Goal: Contribute content

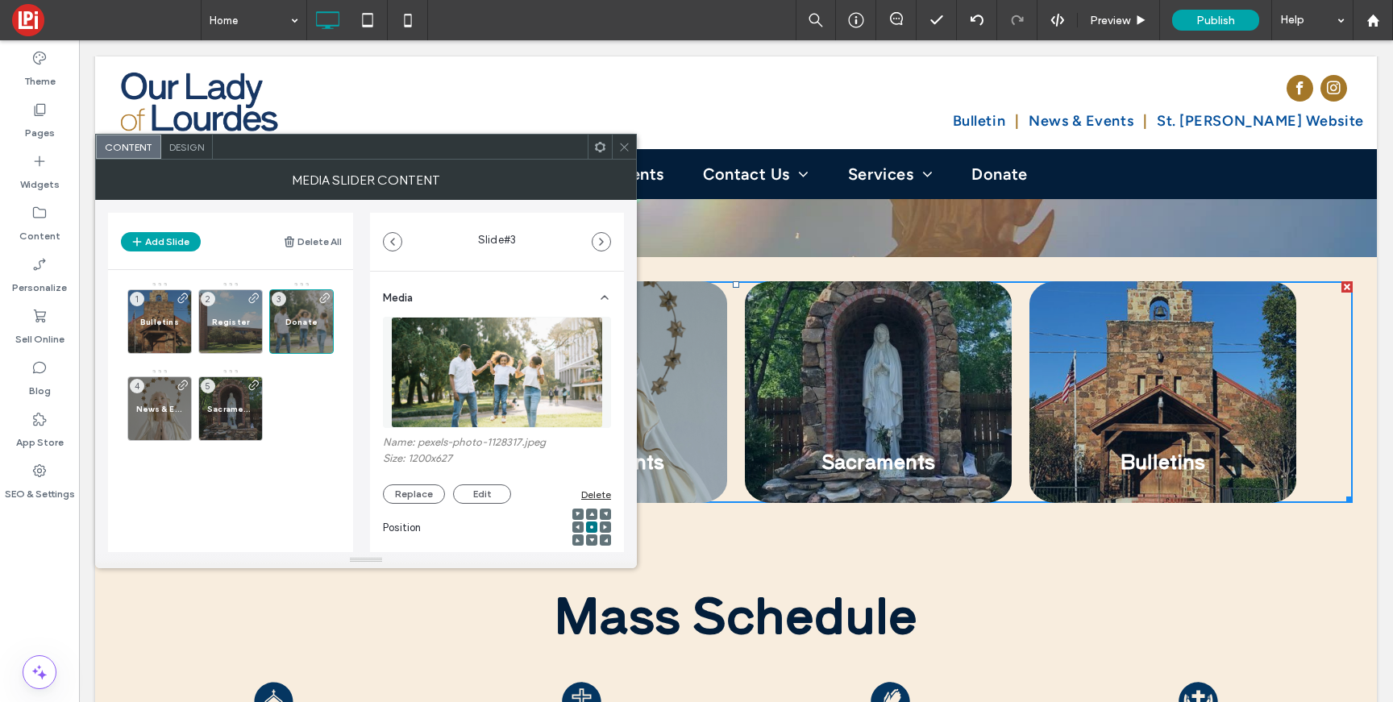
click at [517, 393] on img at bounding box center [496, 372] width 211 height 111
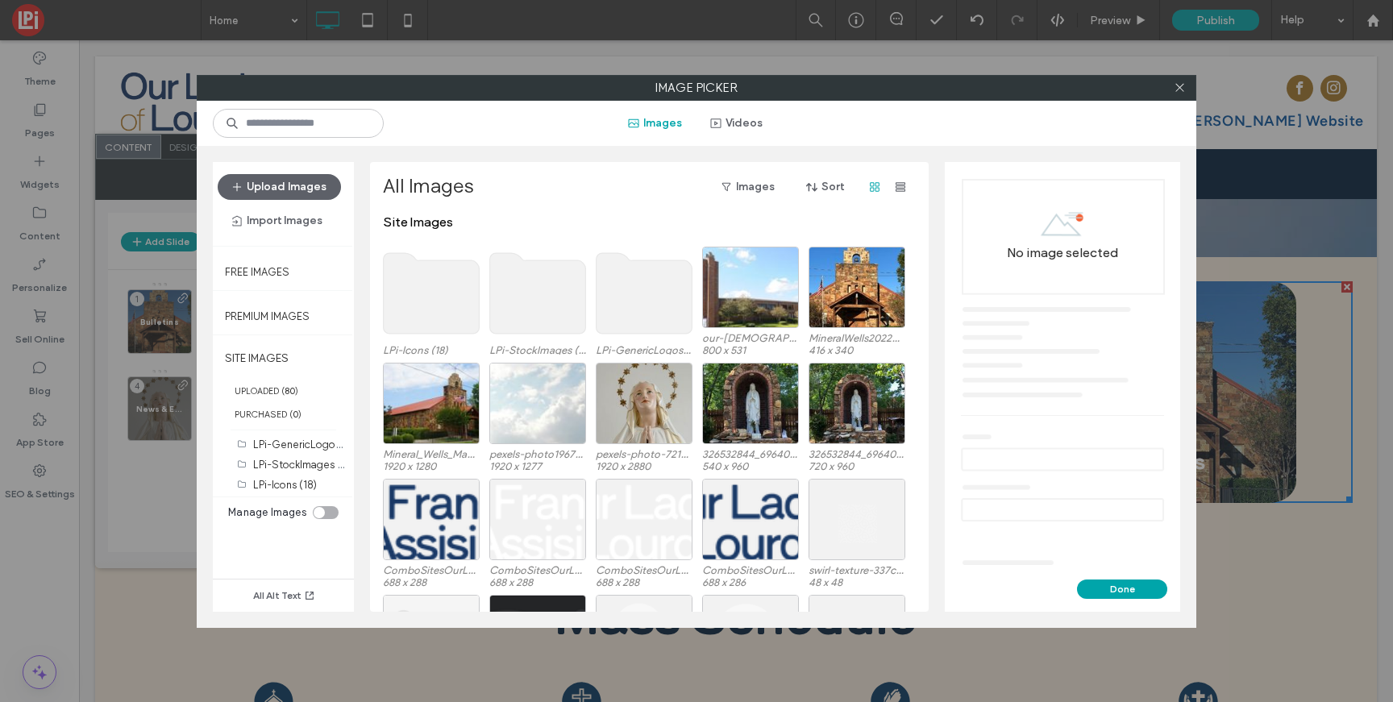
click at [1186, 92] on div at bounding box center [1179, 88] width 24 height 24
click at [1175, 90] on icon at bounding box center [1180, 87] width 12 height 12
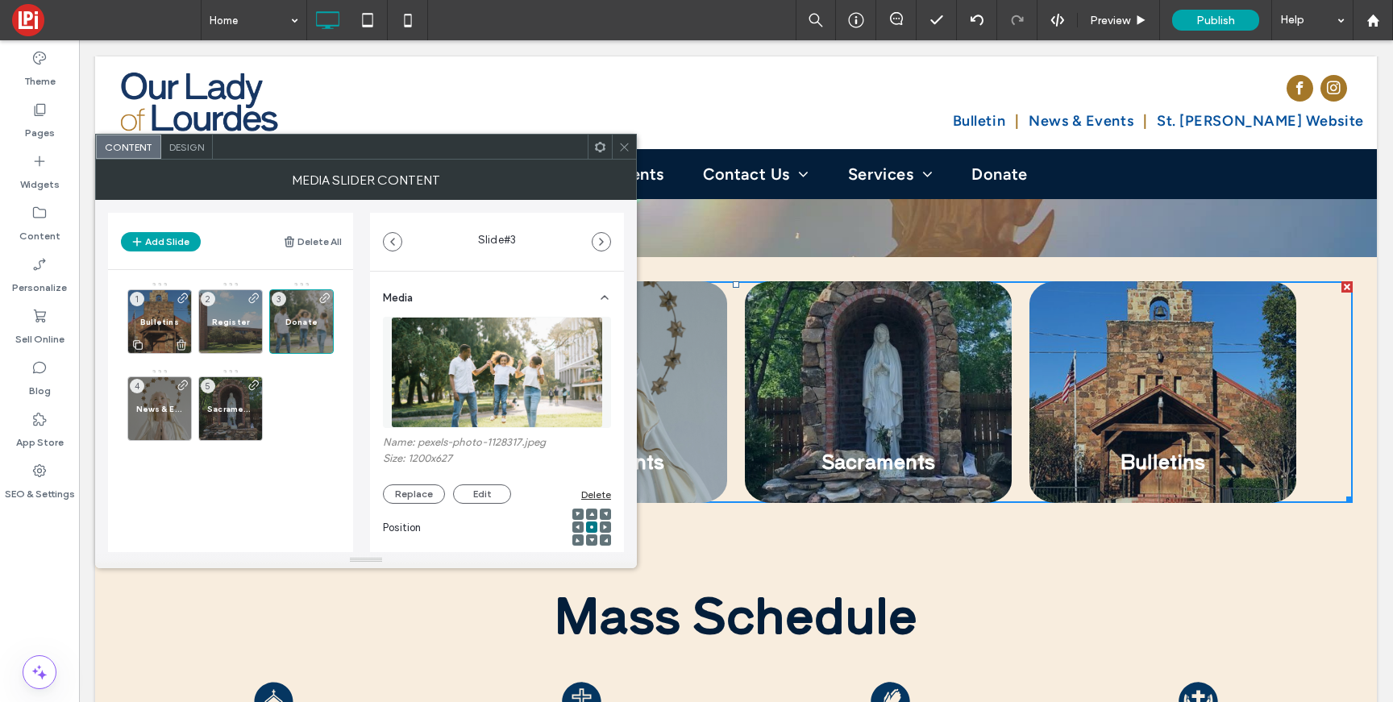
click at [179, 326] on span at bounding box center [183, 323] width 13 height 63
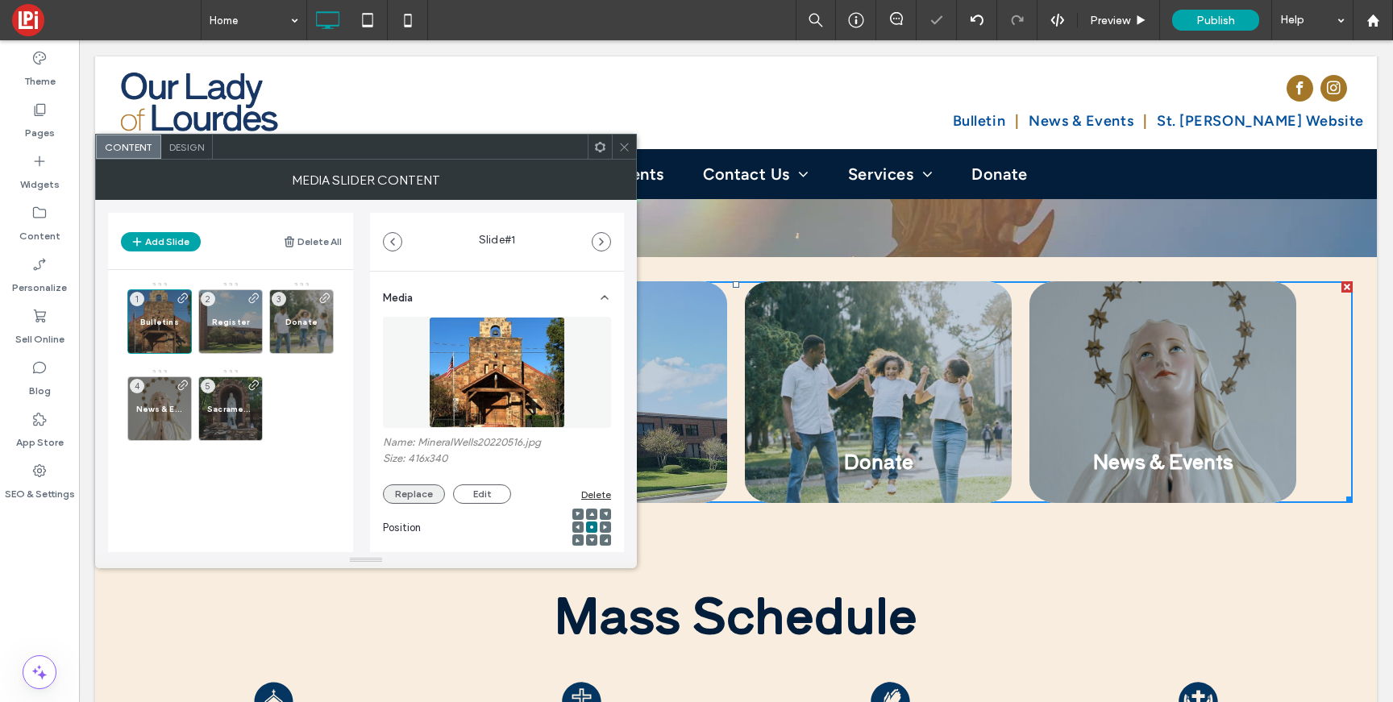
click at [406, 489] on button "Replace" at bounding box center [414, 493] width 62 height 19
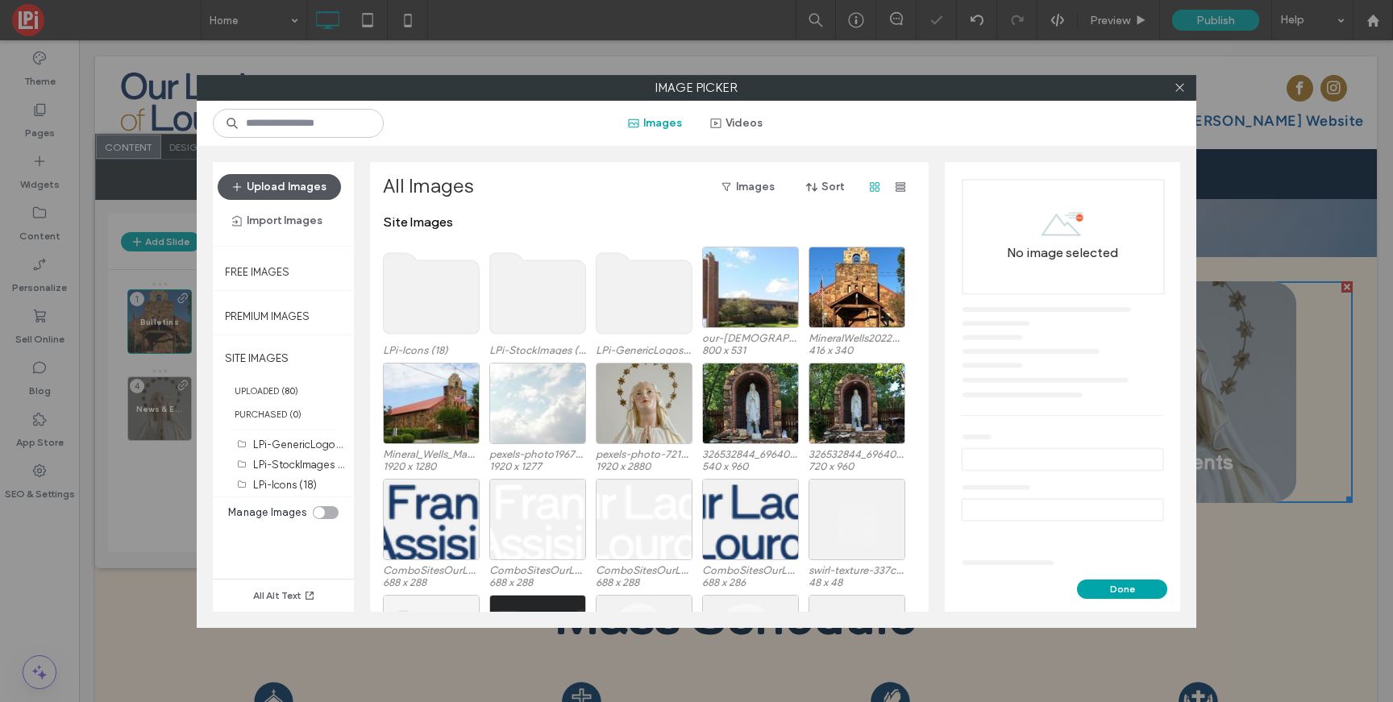
click at [267, 193] on button "Upload Images" at bounding box center [279, 187] width 123 height 26
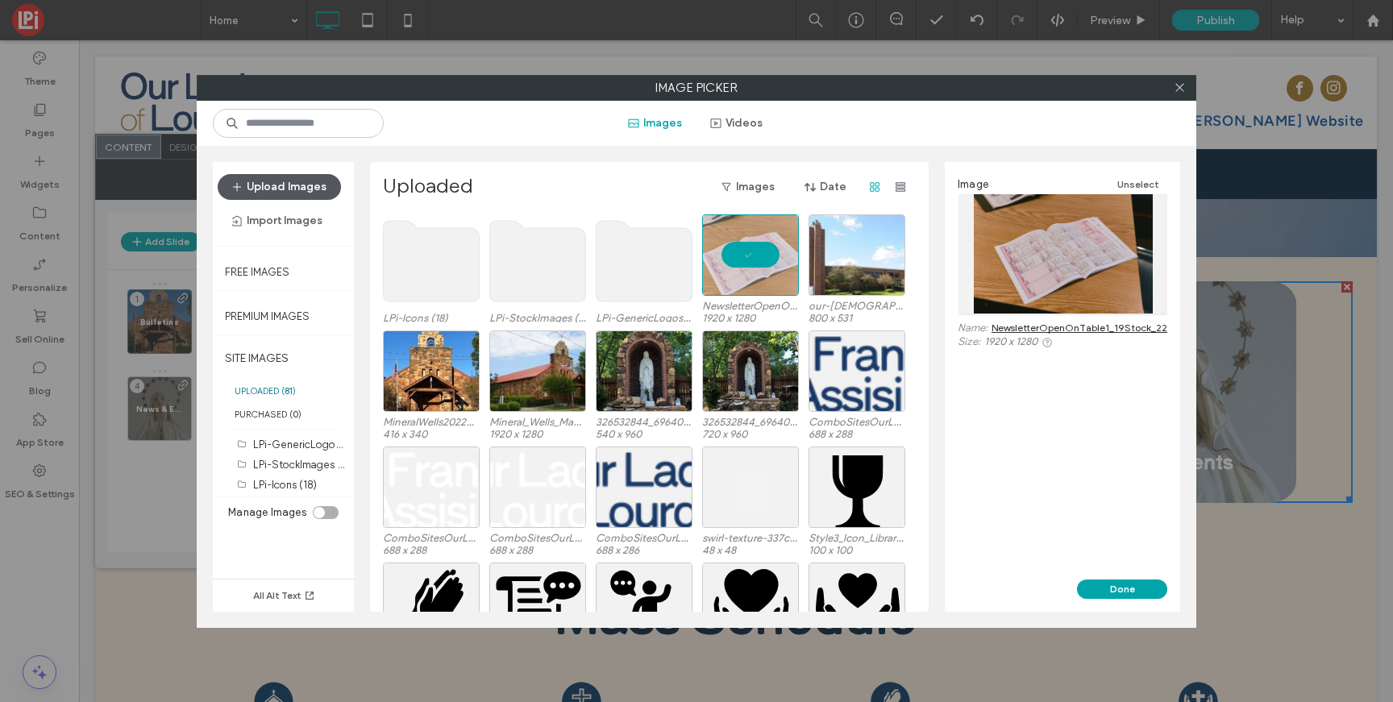
click at [266, 189] on button "Upload Images" at bounding box center [279, 187] width 123 height 26
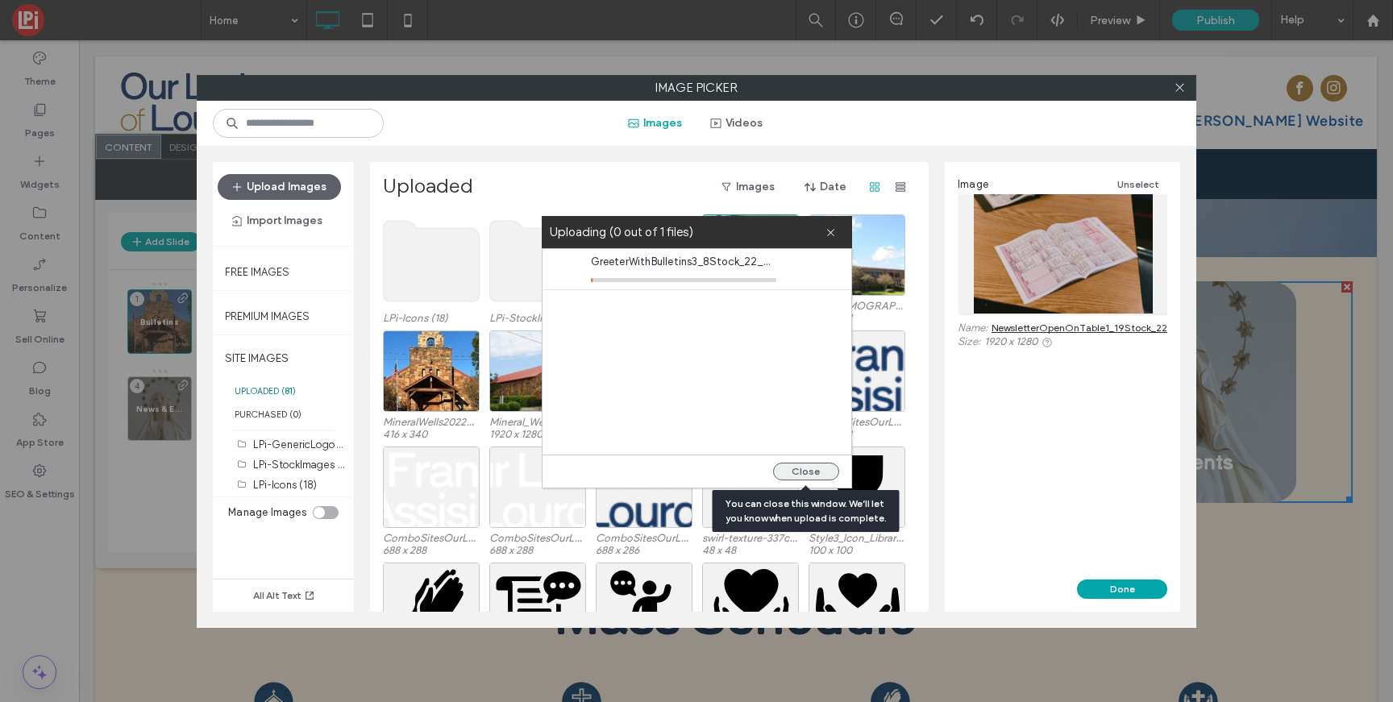
click at [808, 472] on button "Close" at bounding box center [806, 472] width 66 height 18
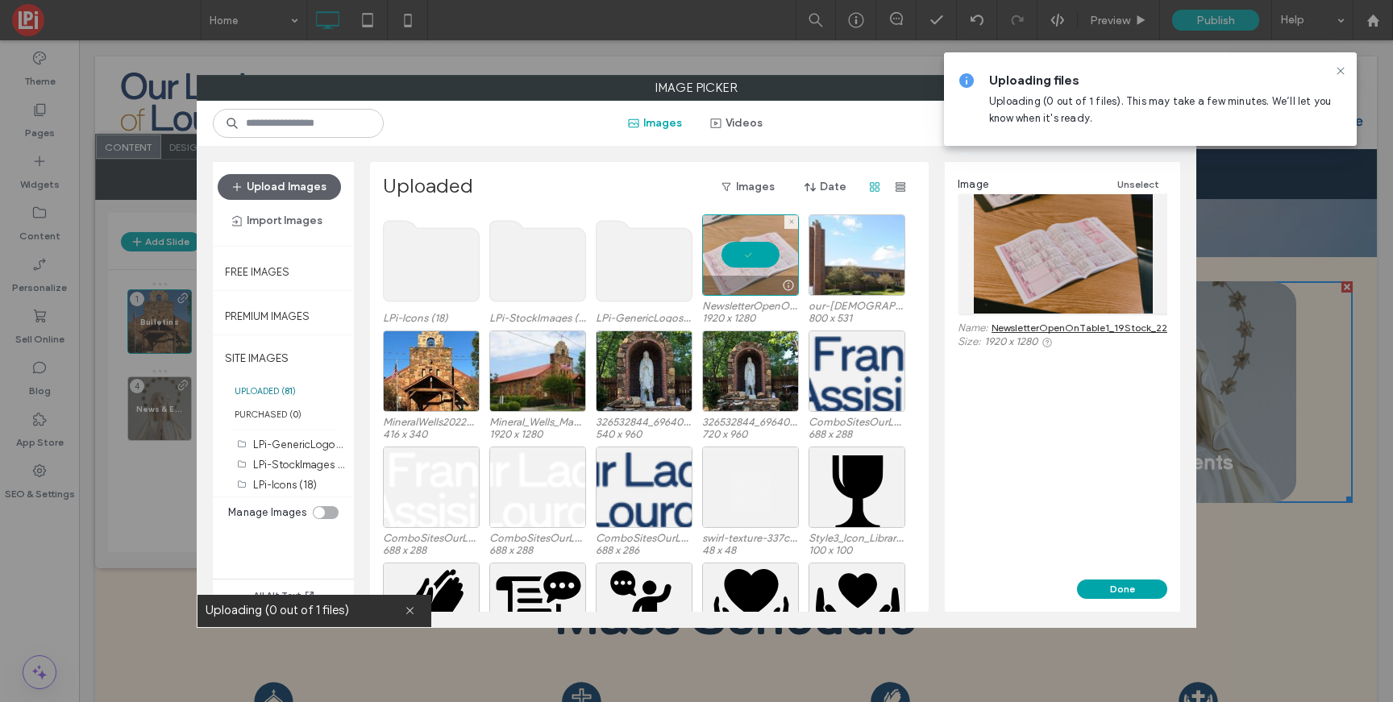
click at [751, 255] on div at bounding box center [750, 254] width 97 height 81
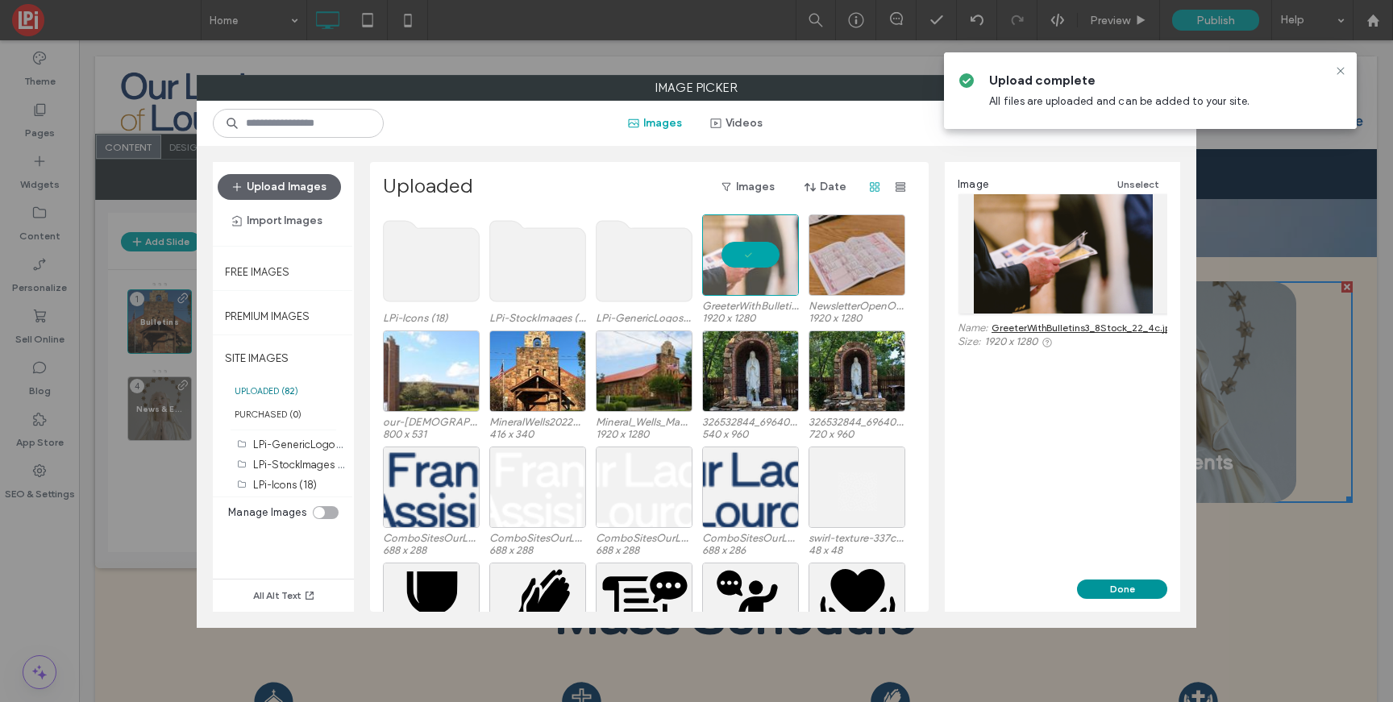
click at [1106, 591] on button "Done" at bounding box center [1122, 589] width 90 height 19
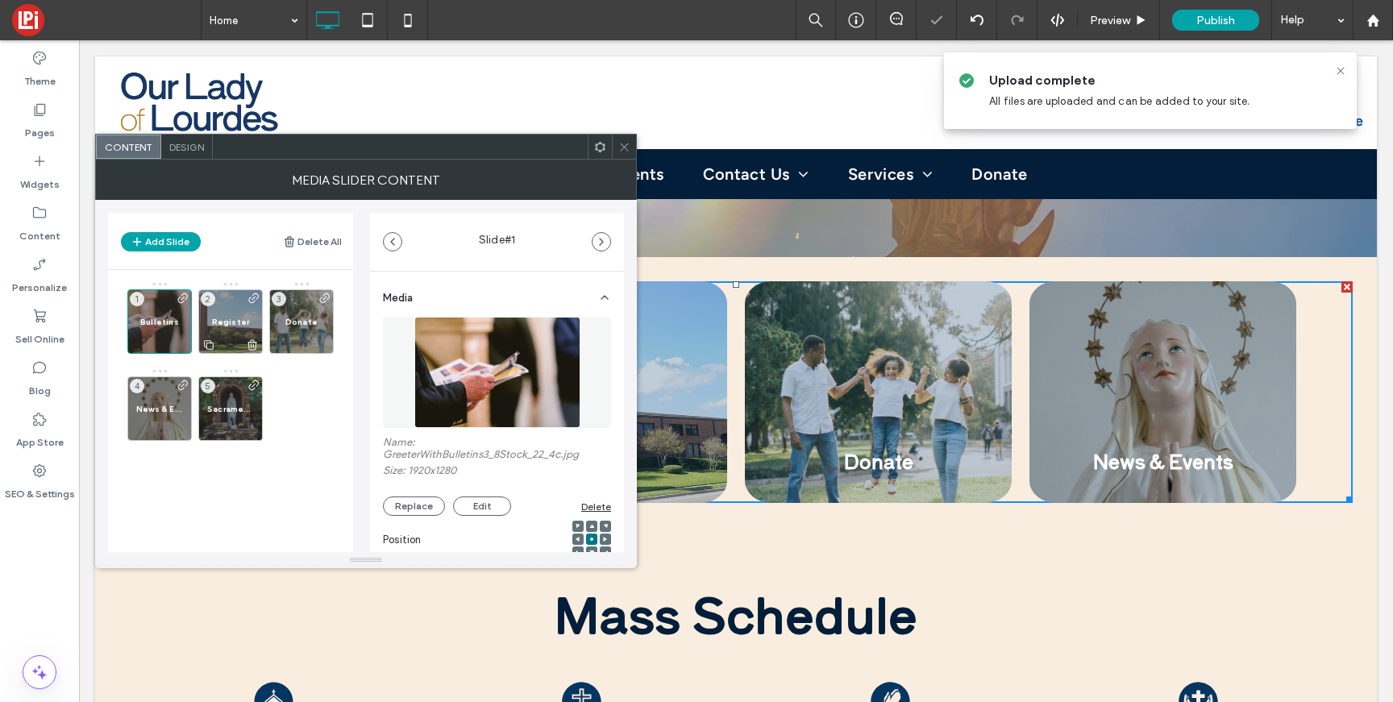
click at [229, 314] on div "Register 2" at bounding box center [230, 321] width 64 height 64
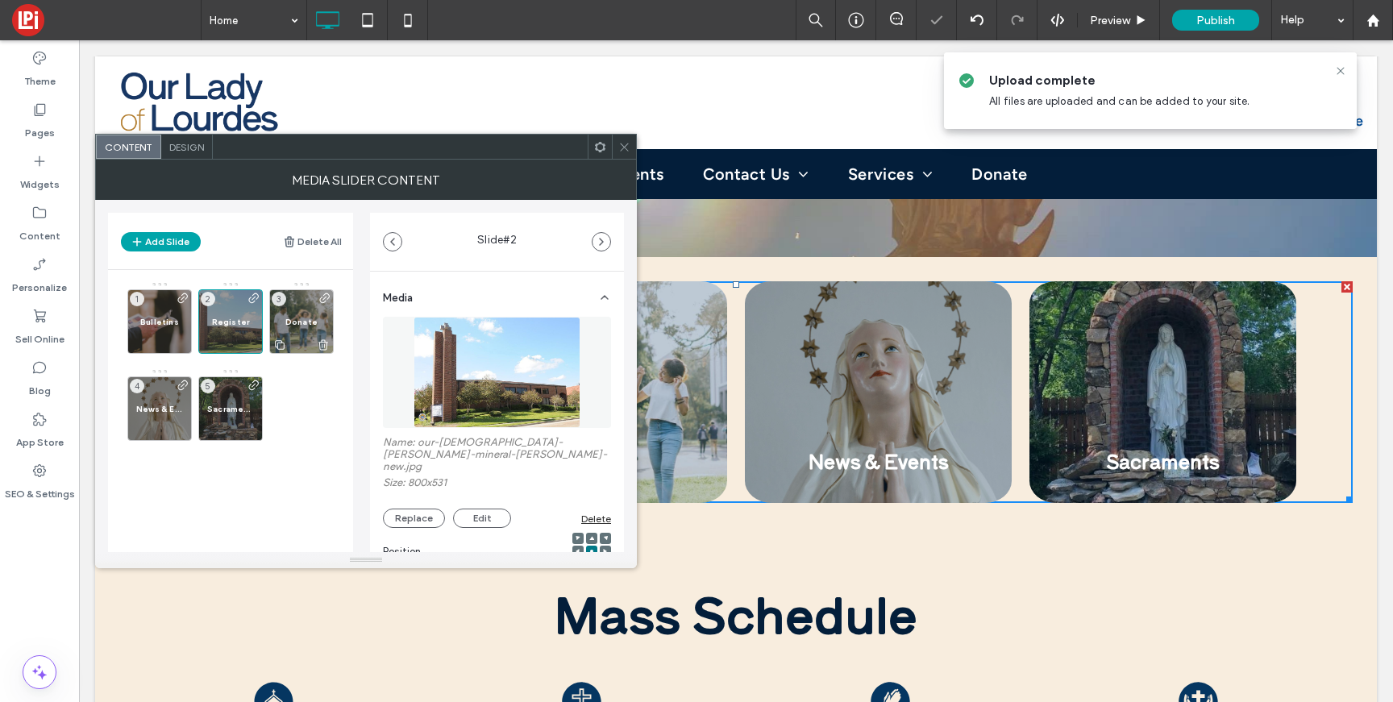
click at [298, 327] on div "Donate 3" at bounding box center [301, 321] width 64 height 64
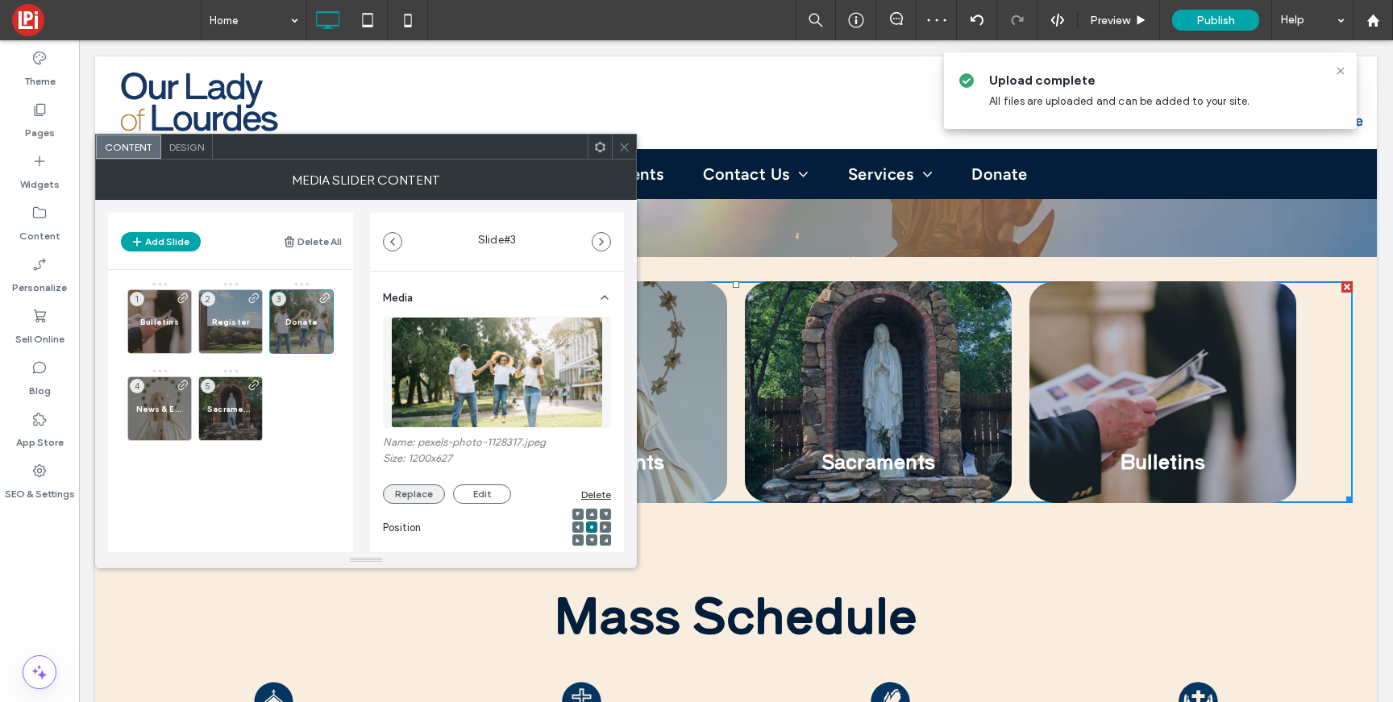
click at [397, 492] on button "Replace" at bounding box center [414, 493] width 62 height 19
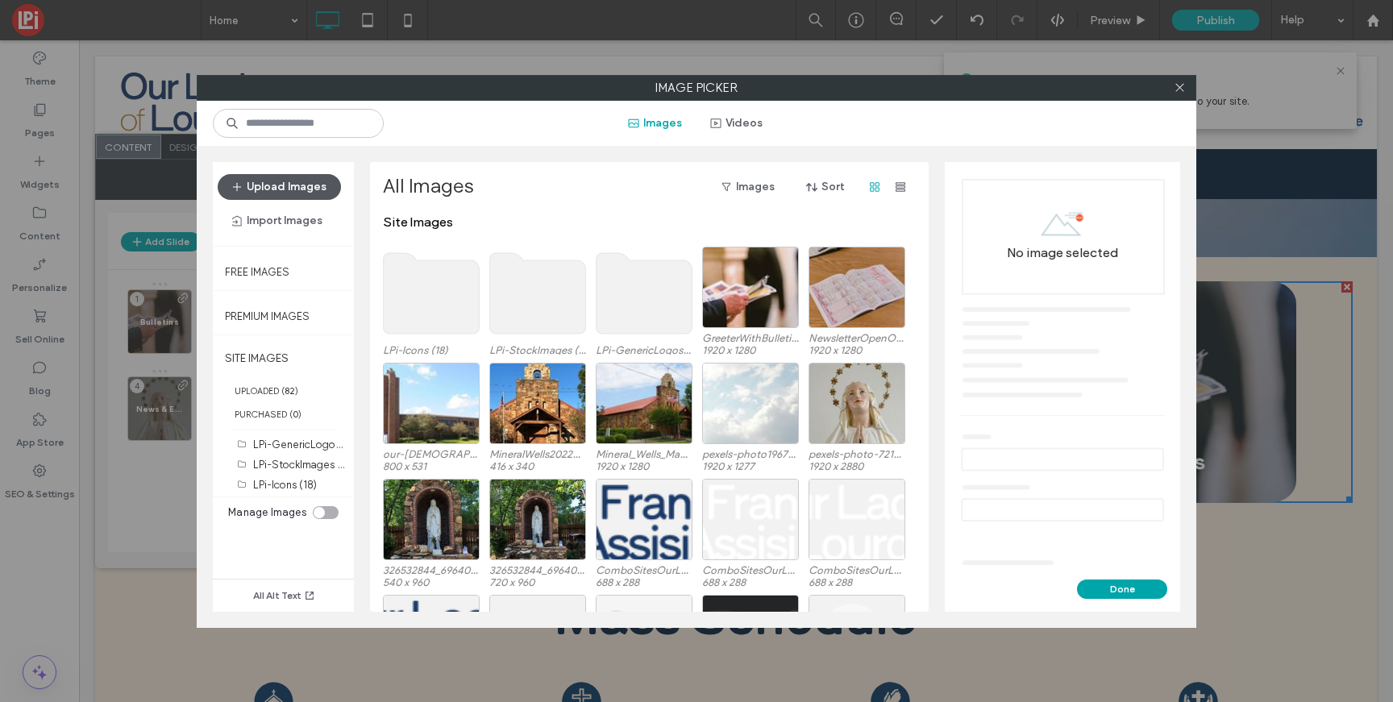
click at [265, 189] on button "Upload Images" at bounding box center [279, 187] width 123 height 26
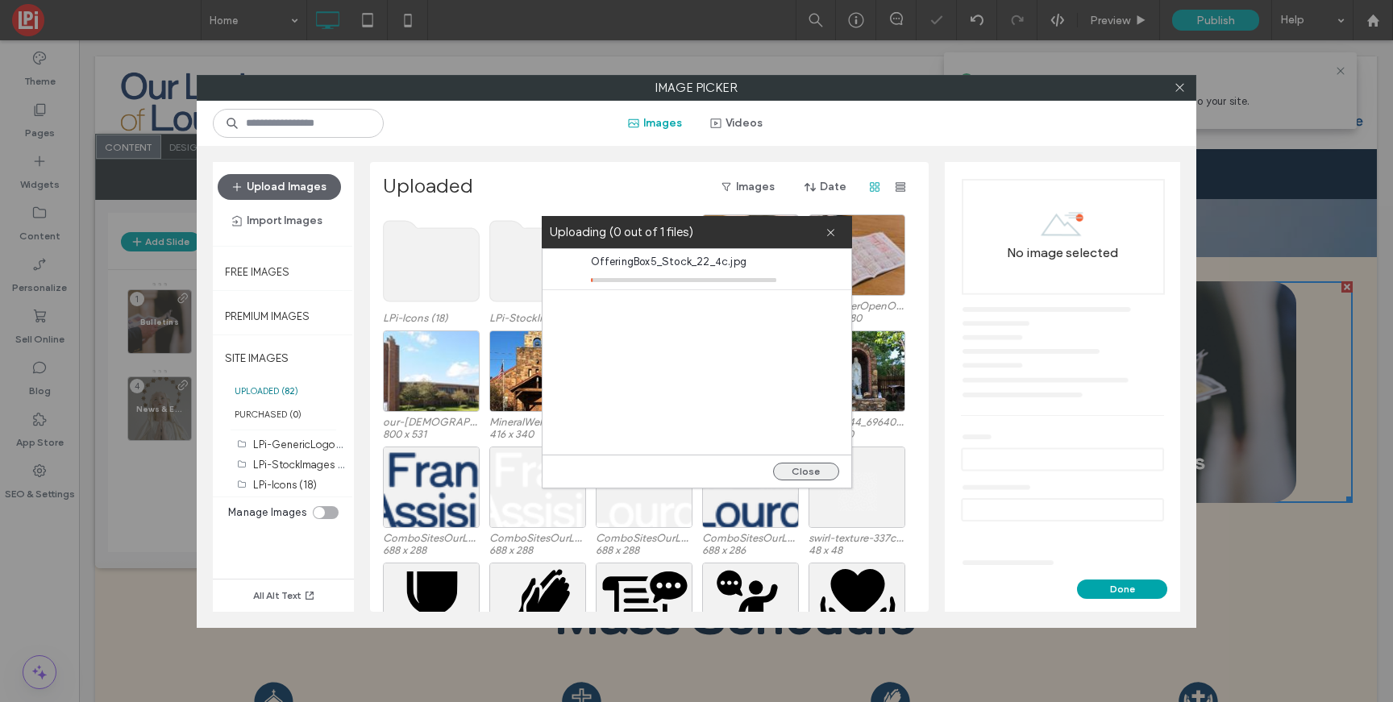
click at [805, 469] on button "Close" at bounding box center [806, 472] width 66 height 18
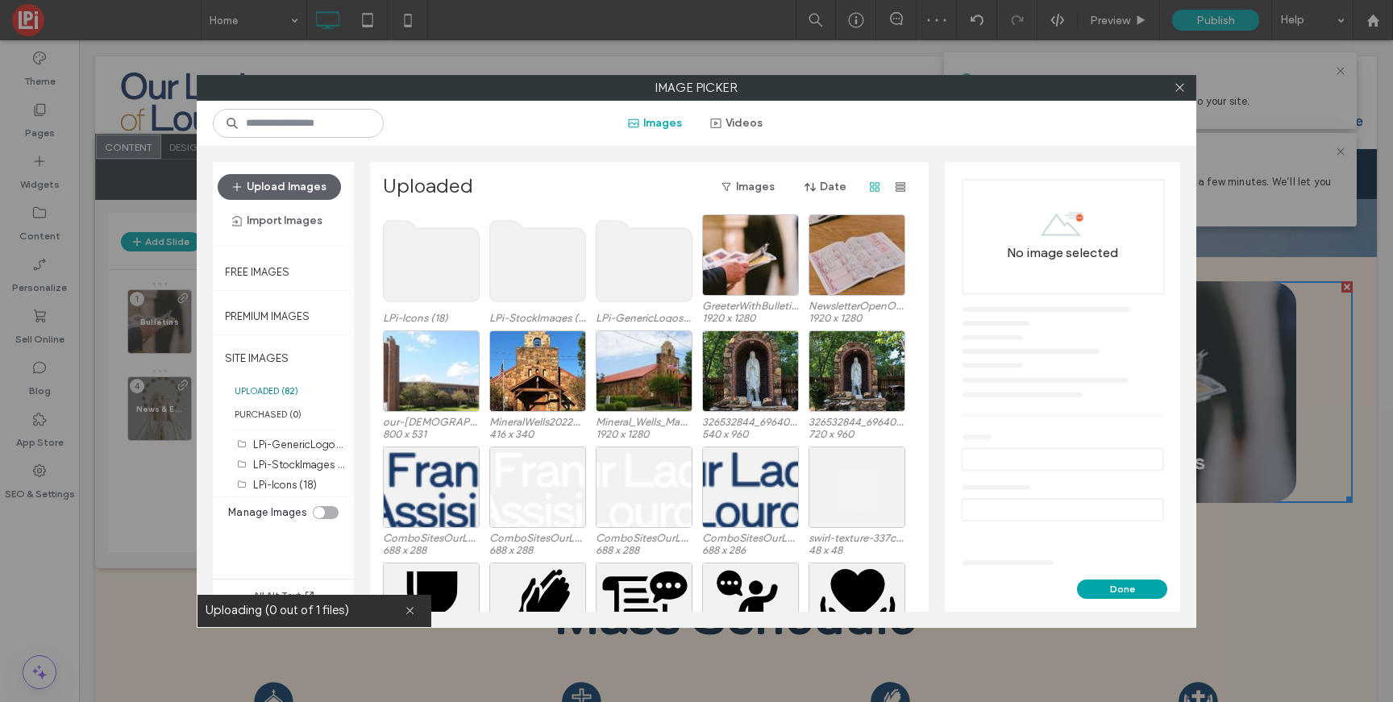
click at [297, 200] on div "Upload Images Import Images" at bounding box center [283, 204] width 131 height 60
click at [297, 180] on button "Upload Images" at bounding box center [279, 187] width 123 height 26
click at [266, 193] on button "Upload Images" at bounding box center [279, 187] width 123 height 26
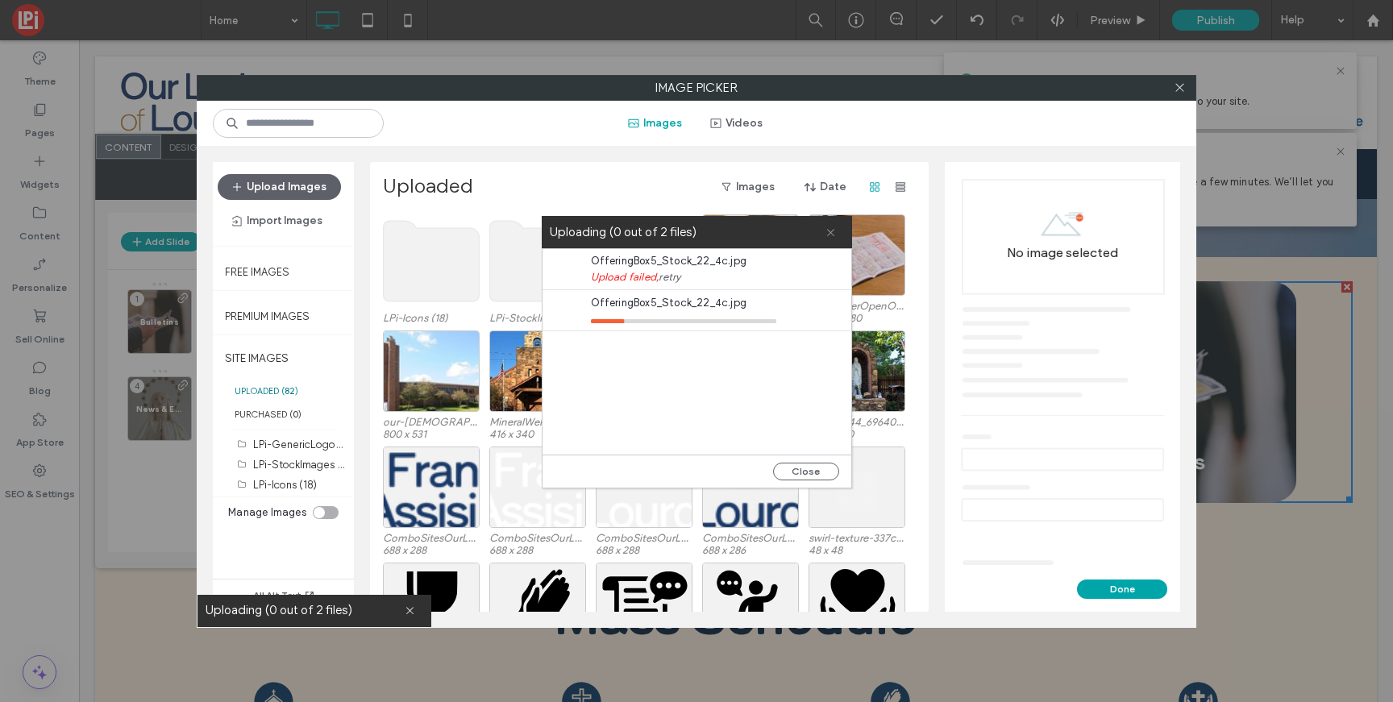
click at [832, 227] on icon at bounding box center [830, 232] width 10 height 10
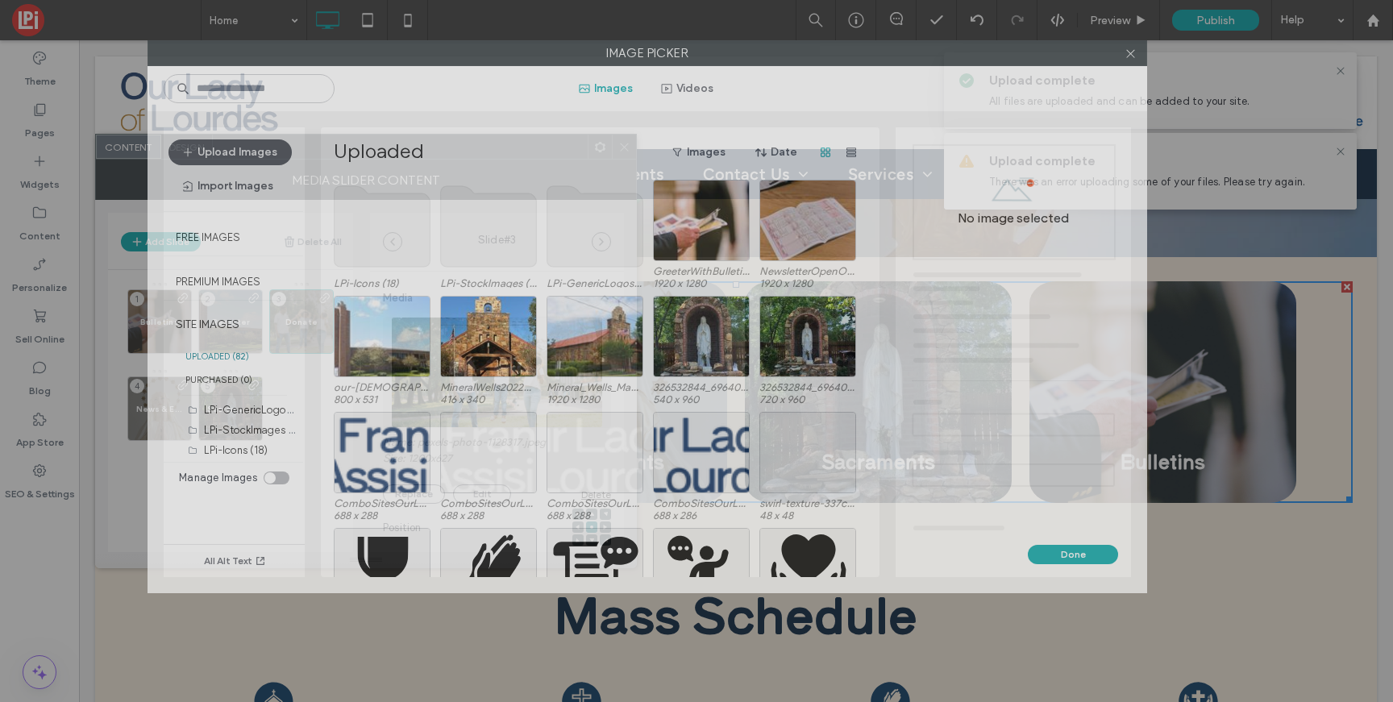
drag, startPoint x: 742, startPoint y: 91, endPoint x: 691, endPoint y: 29, distance: 80.7
click at [691, 29] on div "Image Picker Images Videos Upload Images Import Images Free Images Premium Imag…" at bounding box center [696, 351] width 1393 height 702
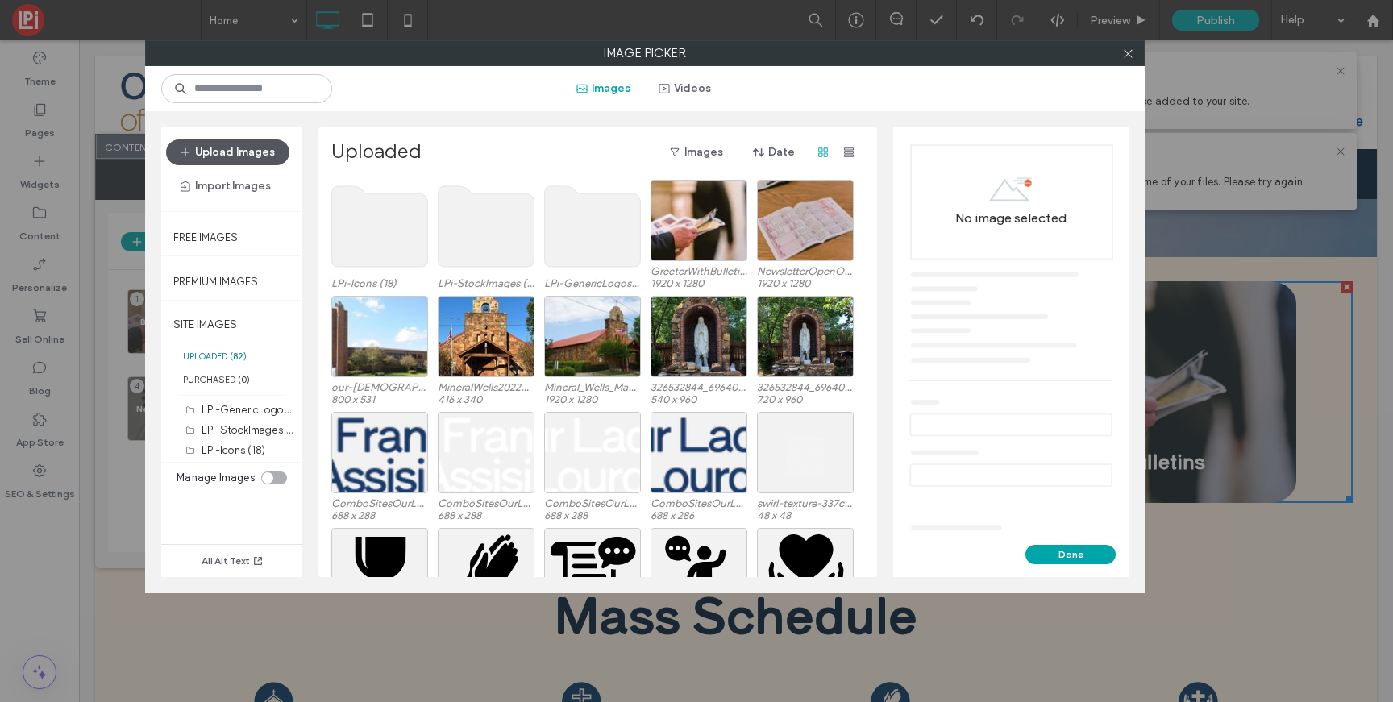
click at [219, 155] on button "Upload Images" at bounding box center [227, 152] width 123 height 26
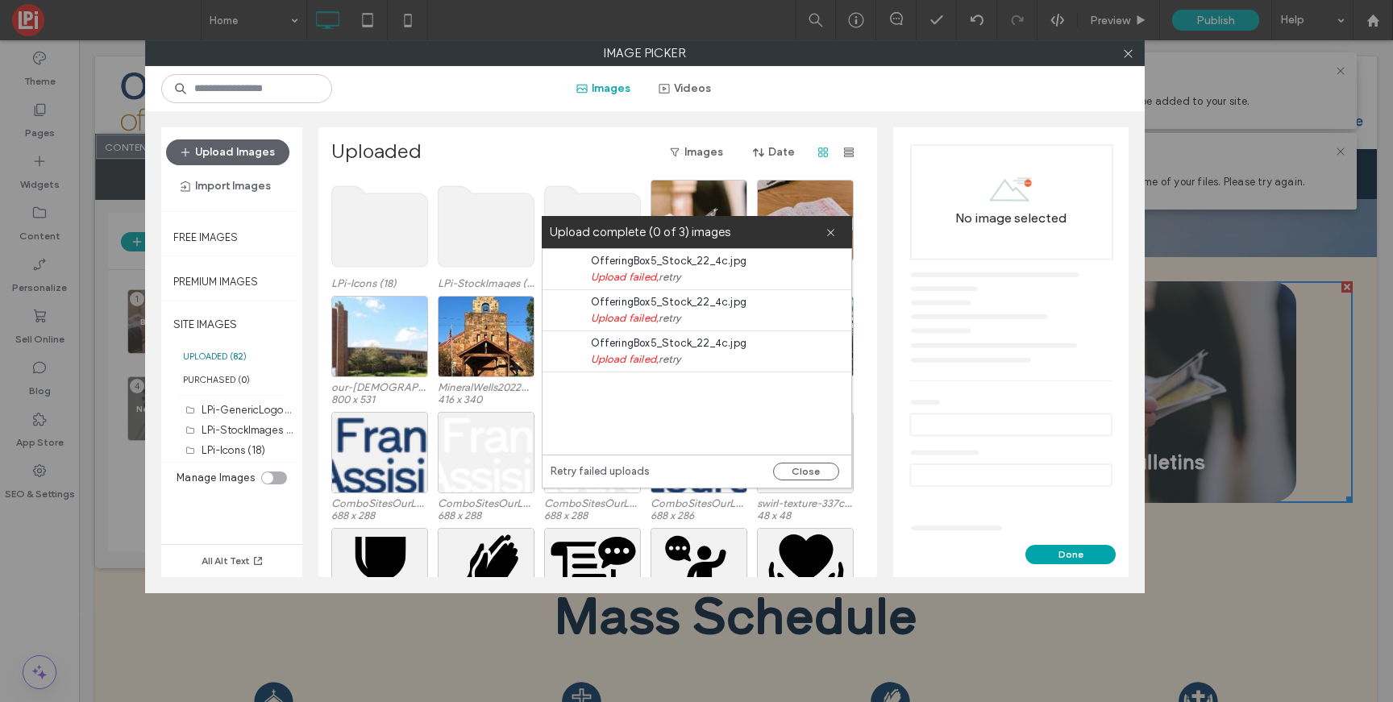
click at [756, 264] on span "OfferingBox5_Stock_22_4c.jpg" at bounding box center [683, 261] width 185 height 16
click at [843, 224] on div "Upload complete (0 of 3) images" at bounding box center [697, 232] width 310 height 32
click at [833, 227] on icon at bounding box center [830, 232] width 10 height 10
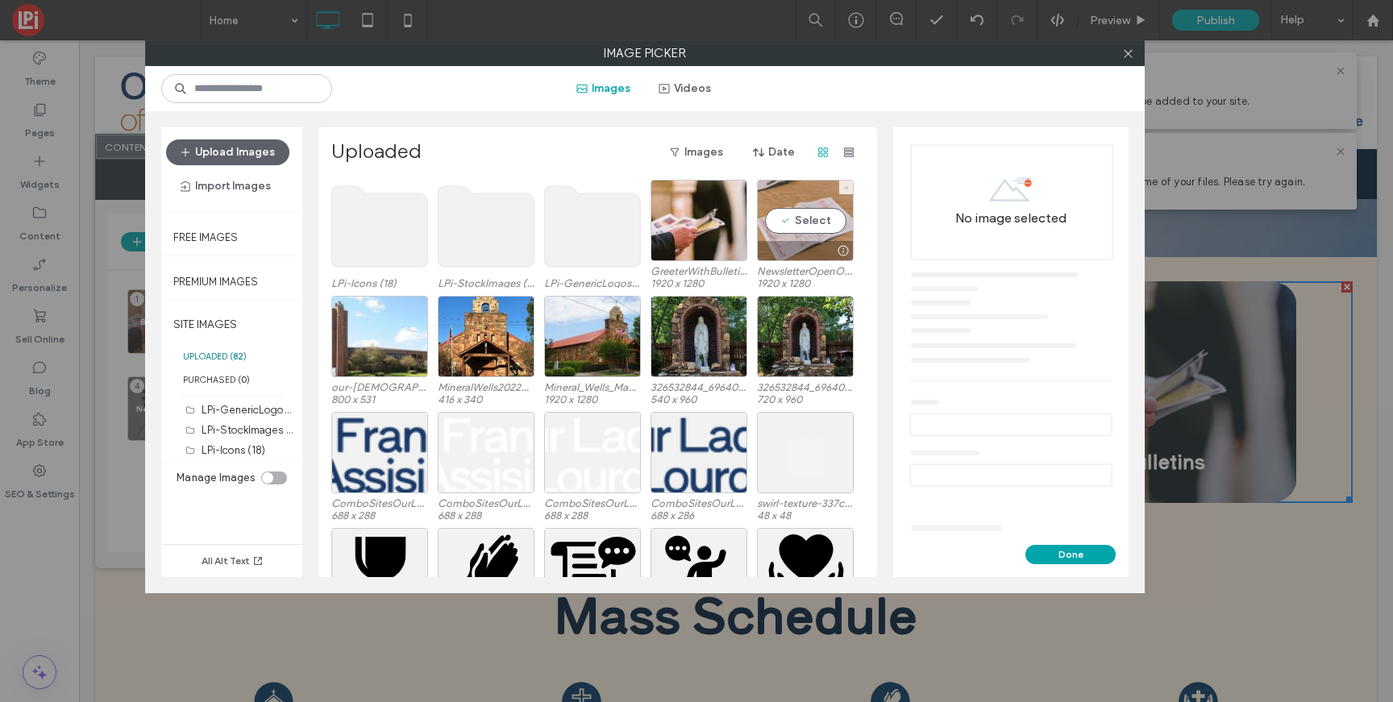
click at [846, 186] on icon at bounding box center [846, 188] width 6 height 6
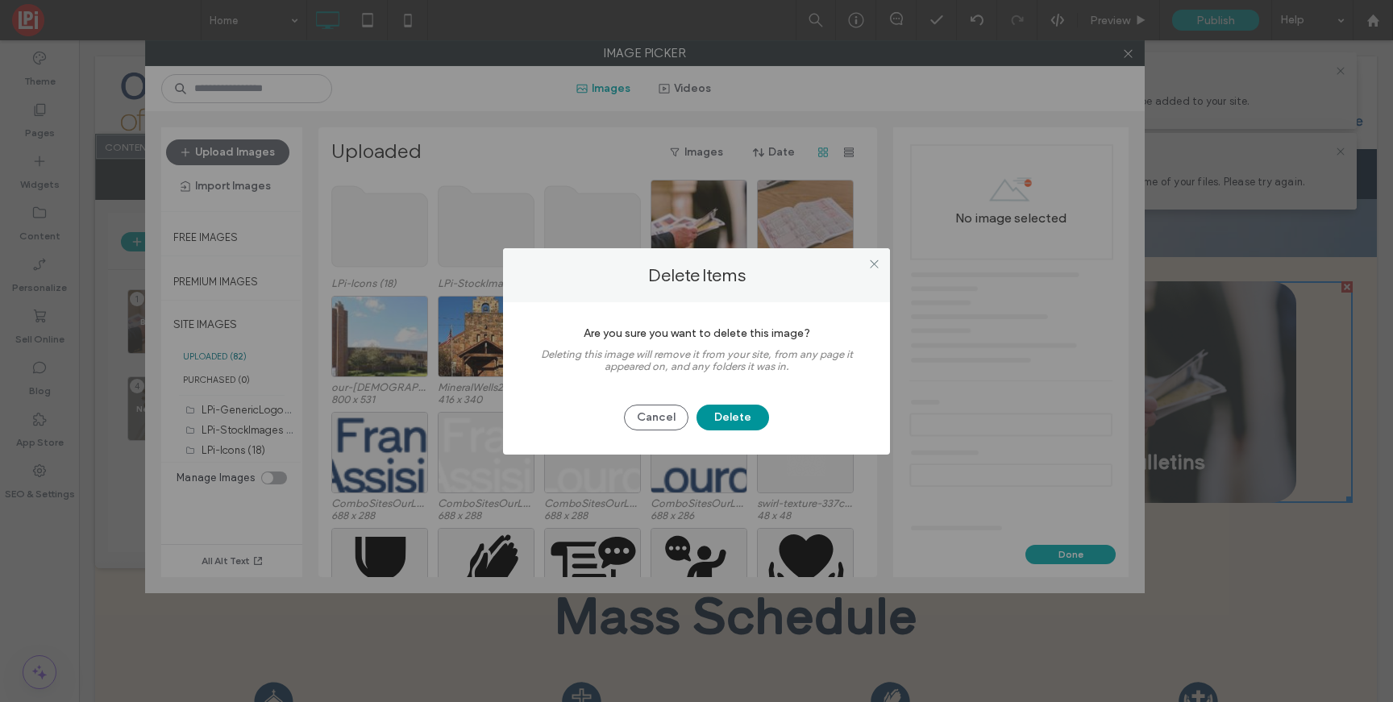
click at [740, 418] on button "Delete" at bounding box center [732, 418] width 73 height 26
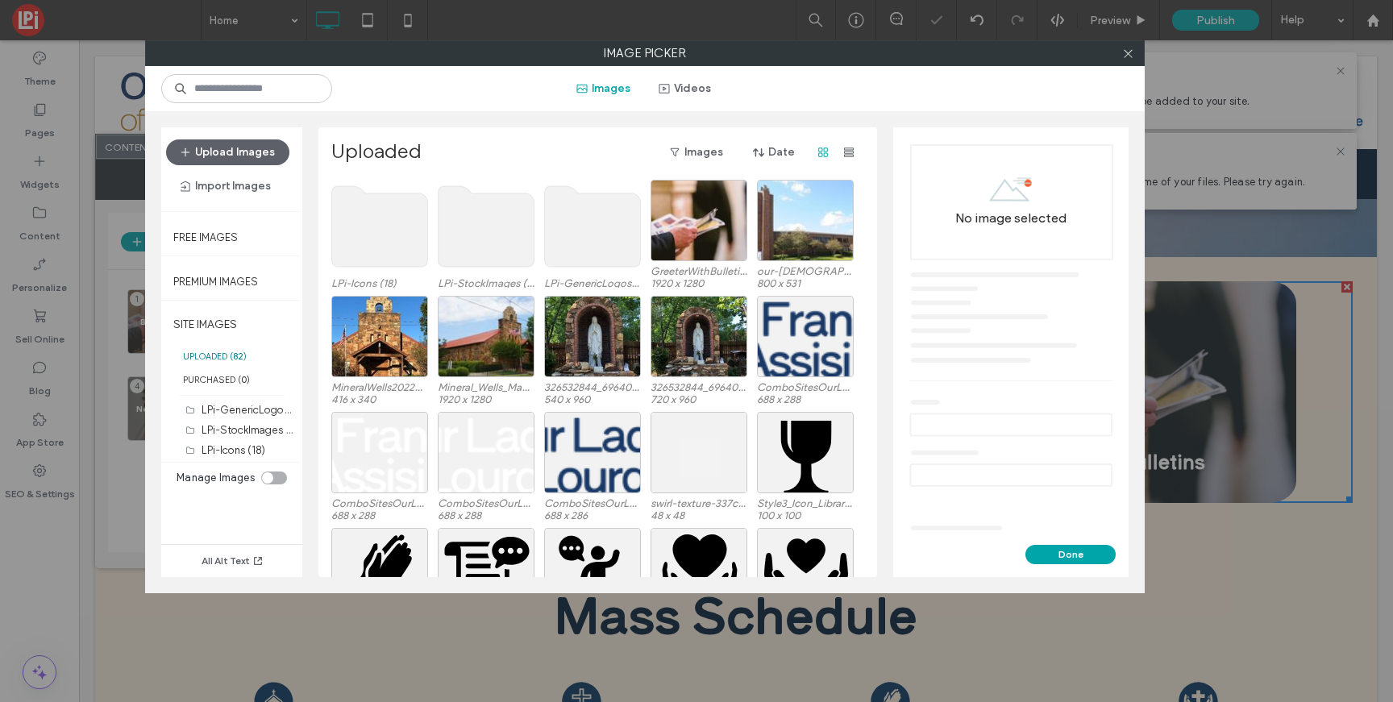
click at [225, 138] on div "Upload Images Import Images" at bounding box center [231, 169] width 141 height 84
click at [225, 156] on button "Upload Images" at bounding box center [227, 152] width 123 height 26
click at [265, 162] on button "Upload Images" at bounding box center [227, 152] width 123 height 26
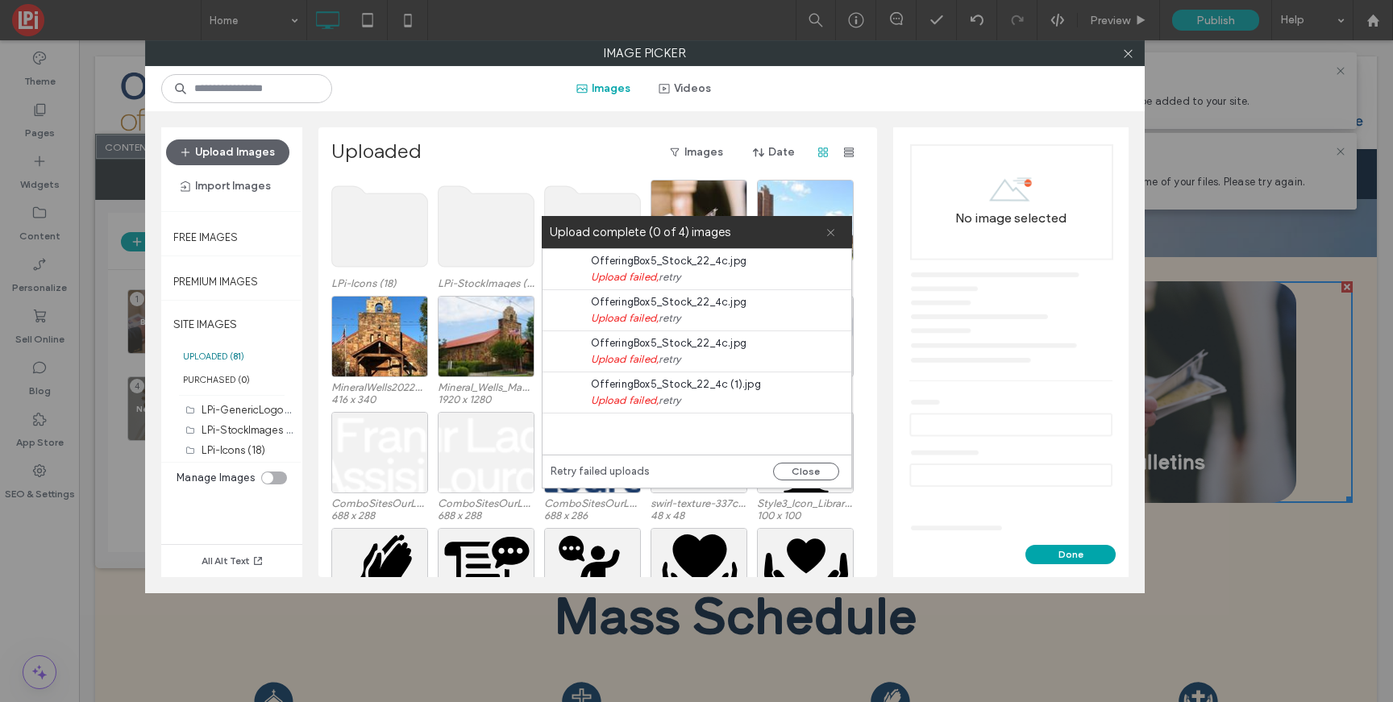
click at [833, 227] on icon at bounding box center [830, 232] width 10 height 10
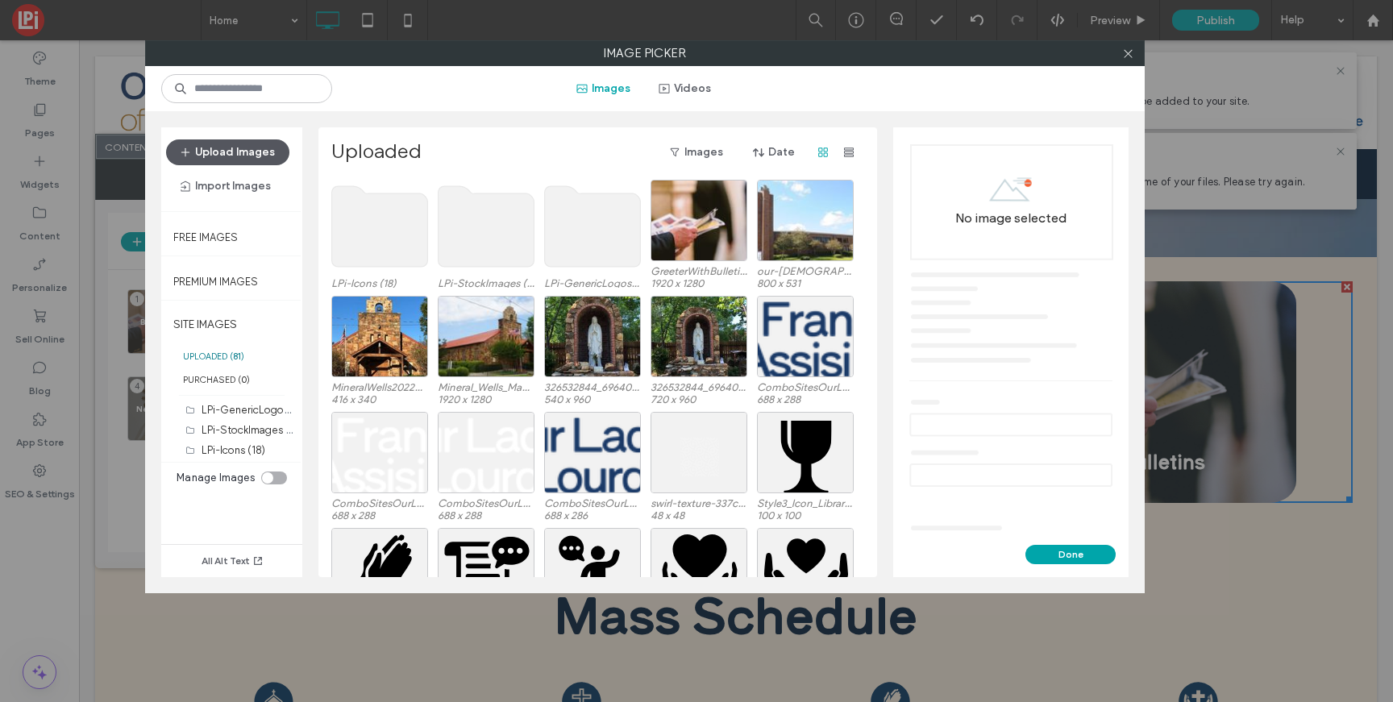
click at [241, 142] on button "Upload Images" at bounding box center [227, 152] width 123 height 26
click at [243, 152] on button "Upload Images" at bounding box center [227, 152] width 123 height 26
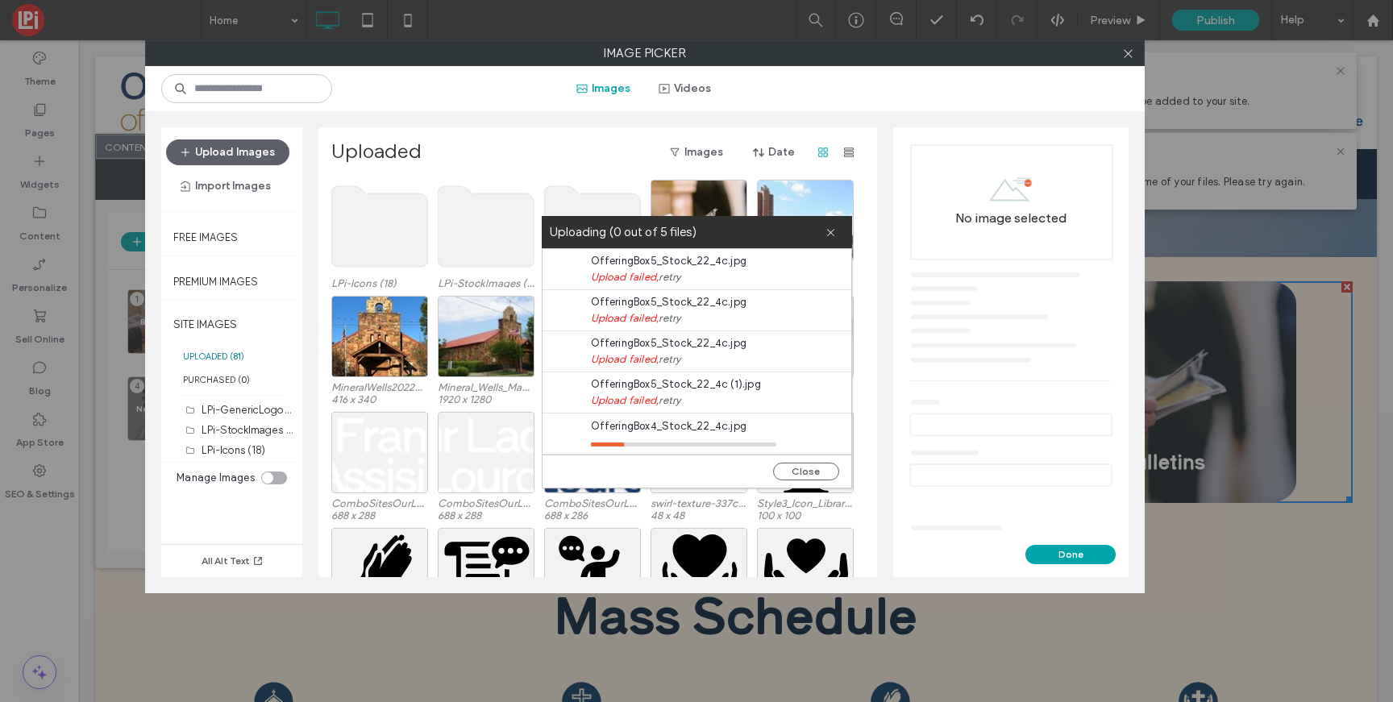
drag, startPoint x: 600, startPoint y: 65, endPoint x: 692, endPoint y: 74, distance: 92.3
click at [728, 65] on label "Image Picker" at bounding box center [645, 53] width 998 height 24
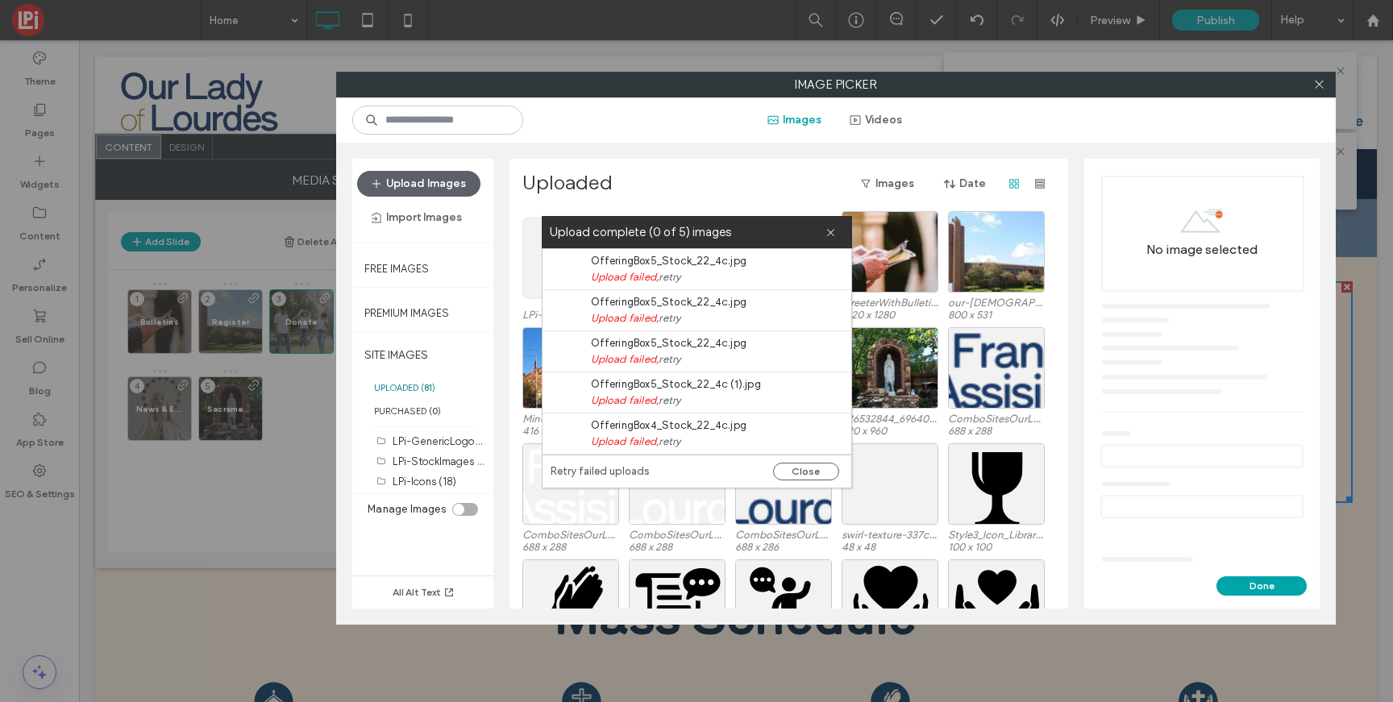
click at [797, 470] on button "Close" at bounding box center [806, 472] width 66 height 18
click at [1307, 77] on label "Image Picker" at bounding box center [836, 85] width 998 height 24
click at [1316, 79] on icon at bounding box center [1319, 84] width 12 height 12
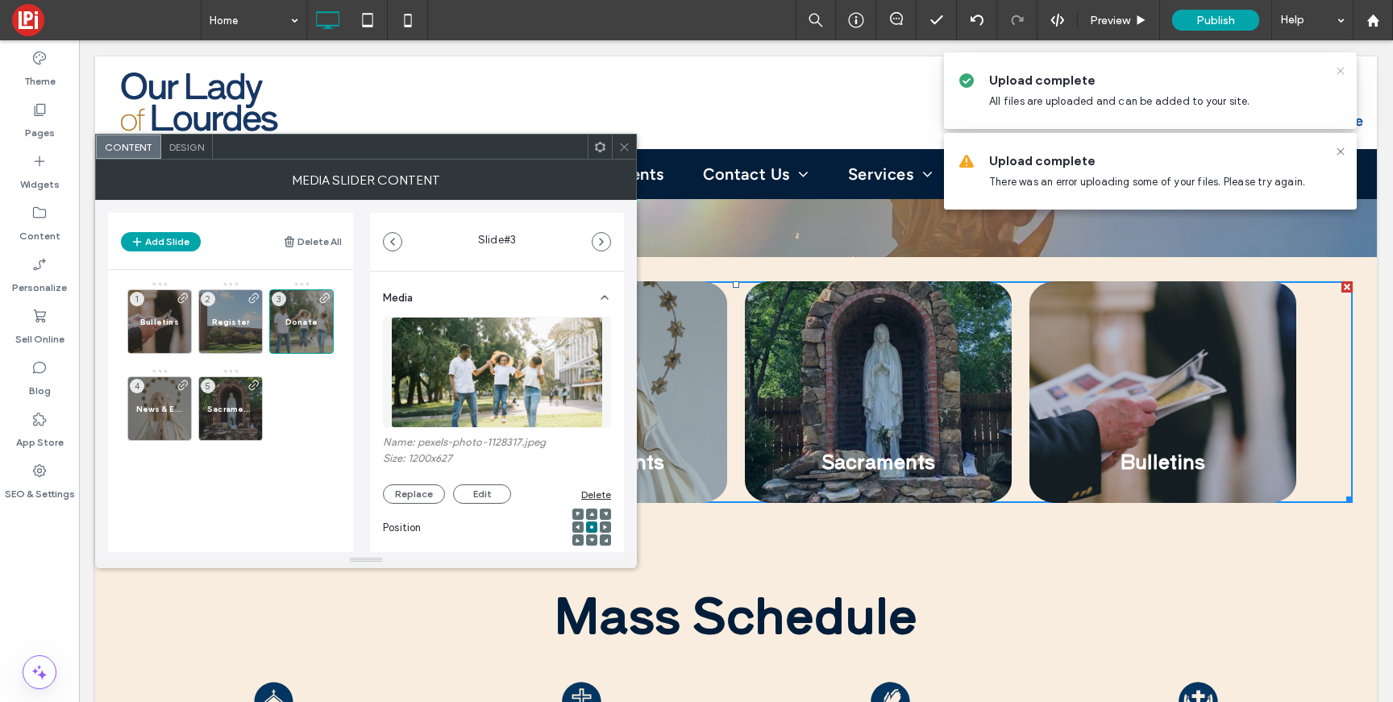
click at [1340, 65] on icon at bounding box center [1340, 70] width 13 height 13
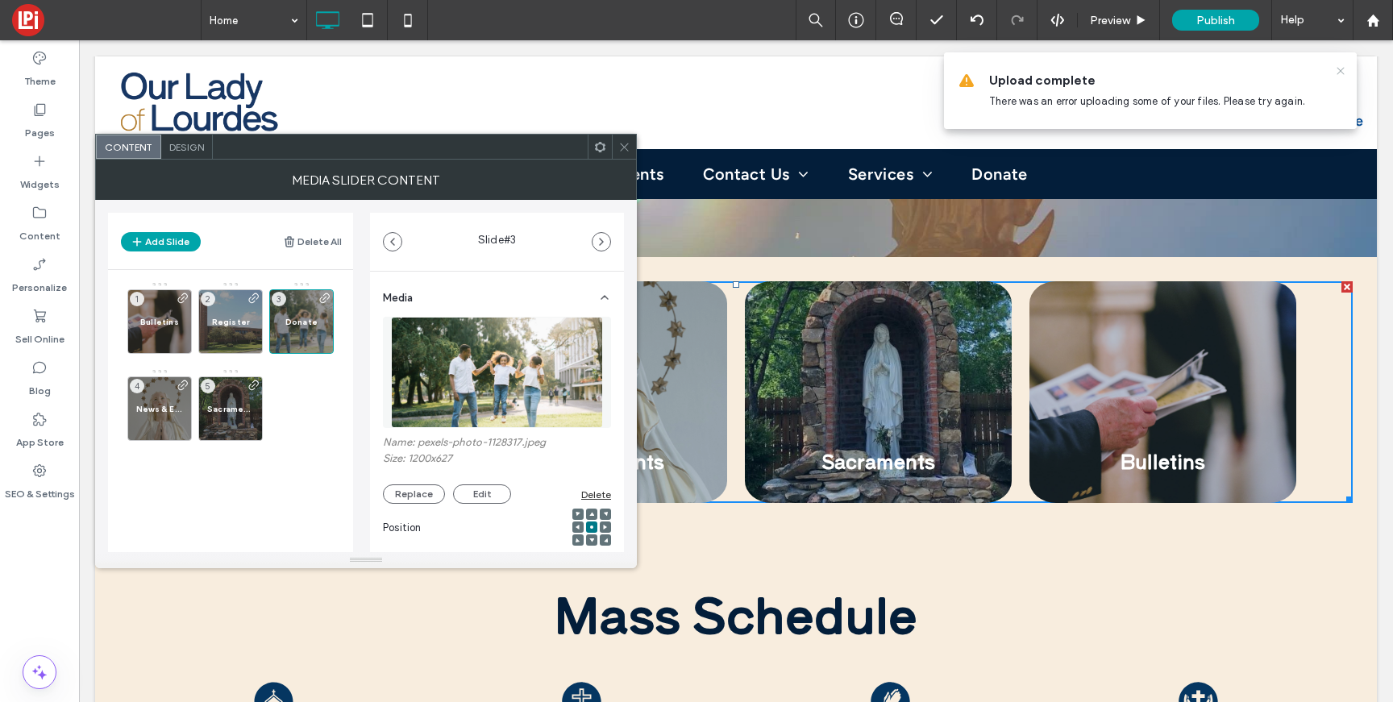
click at [1340, 67] on icon at bounding box center [1340, 70] width 13 height 13
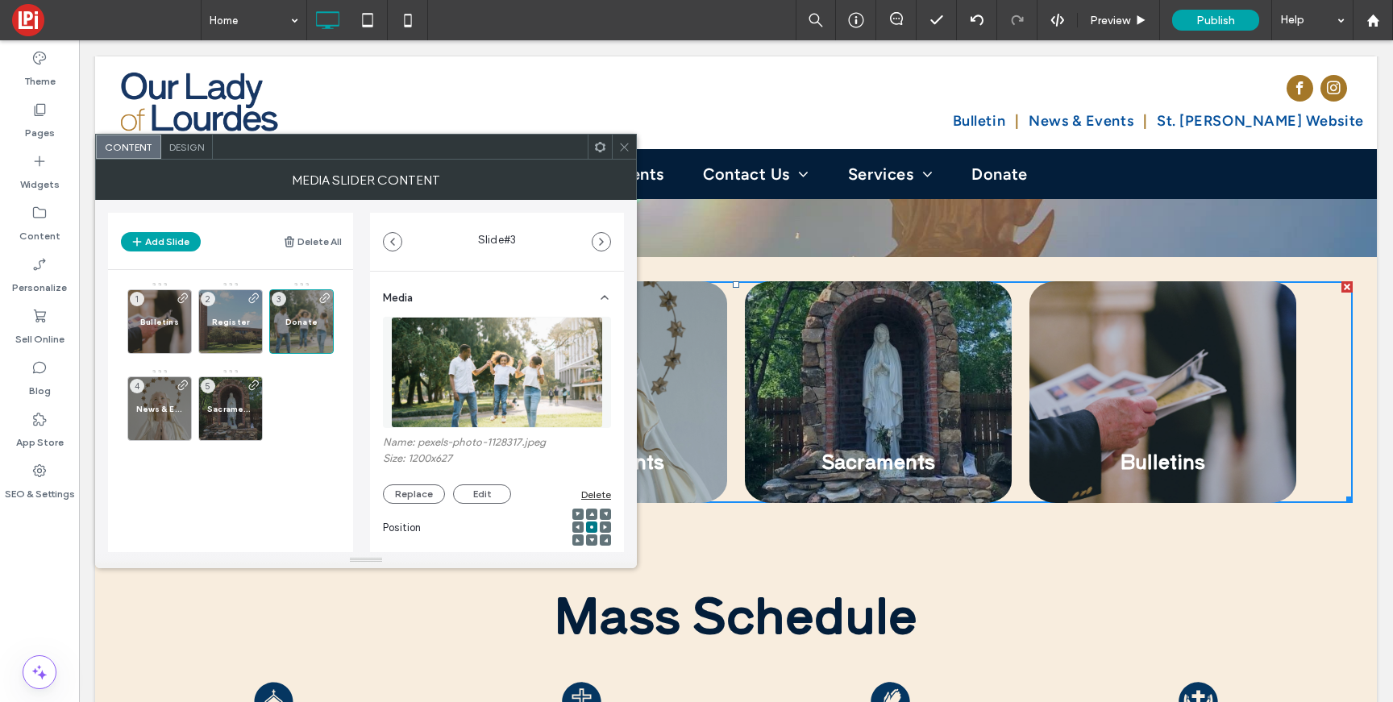
click at [621, 143] on use at bounding box center [624, 147] width 8 height 8
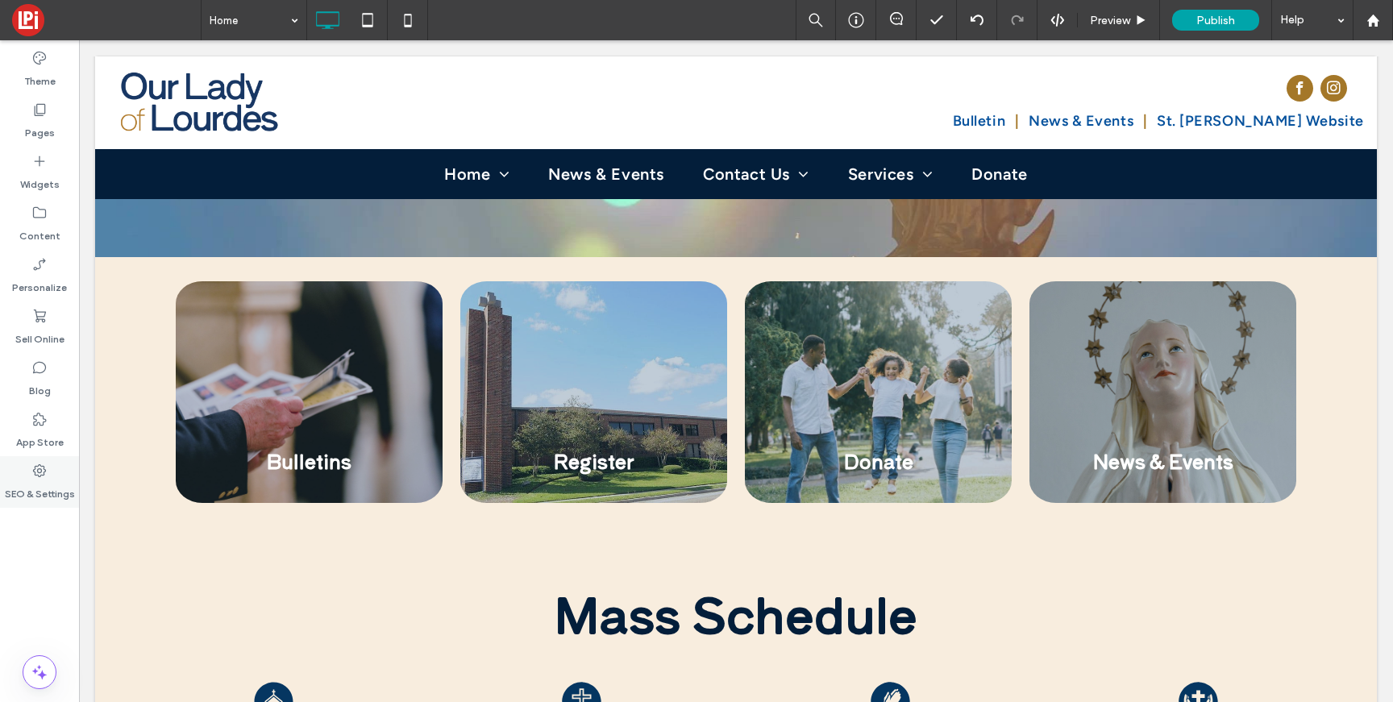
click at [16, 459] on div "SEO & Settings" at bounding box center [39, 482] width 79 height 52
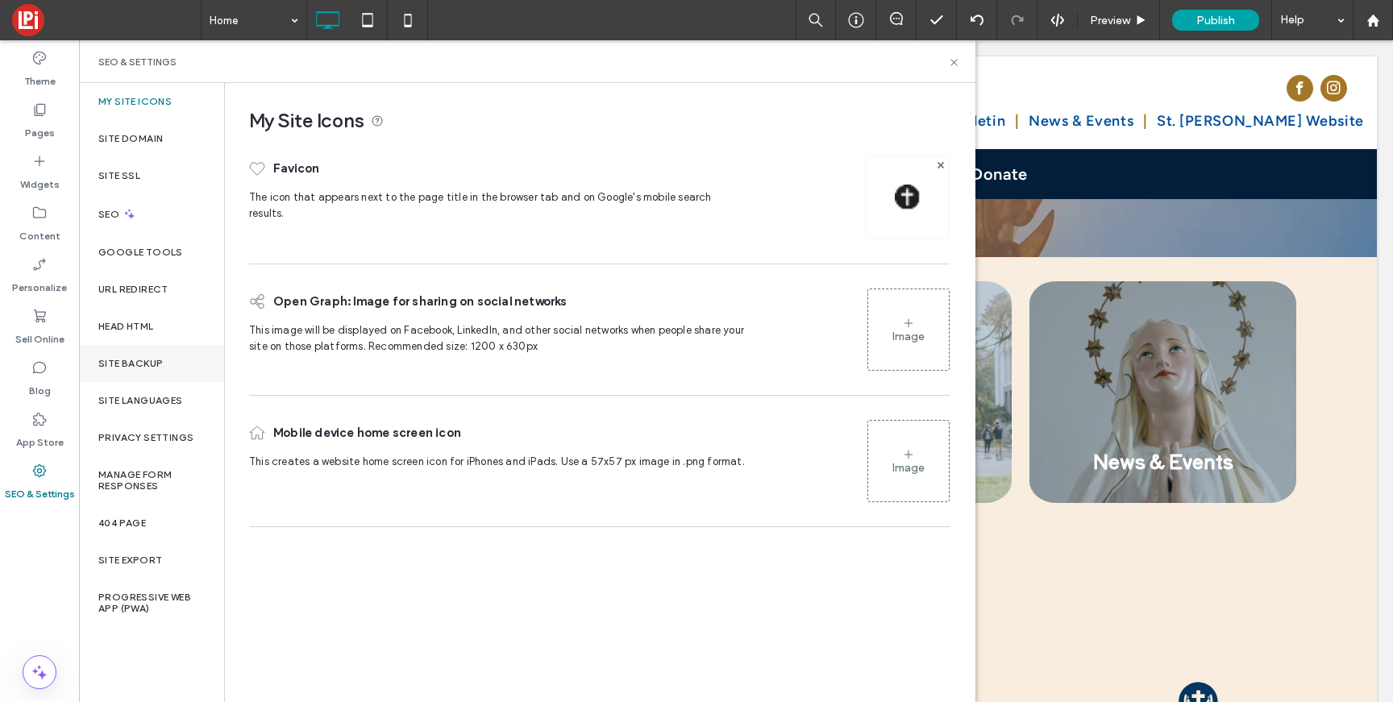
click at [116, 360] on label "Site Backup" at bounding box center [130, 363] width 64 height 11
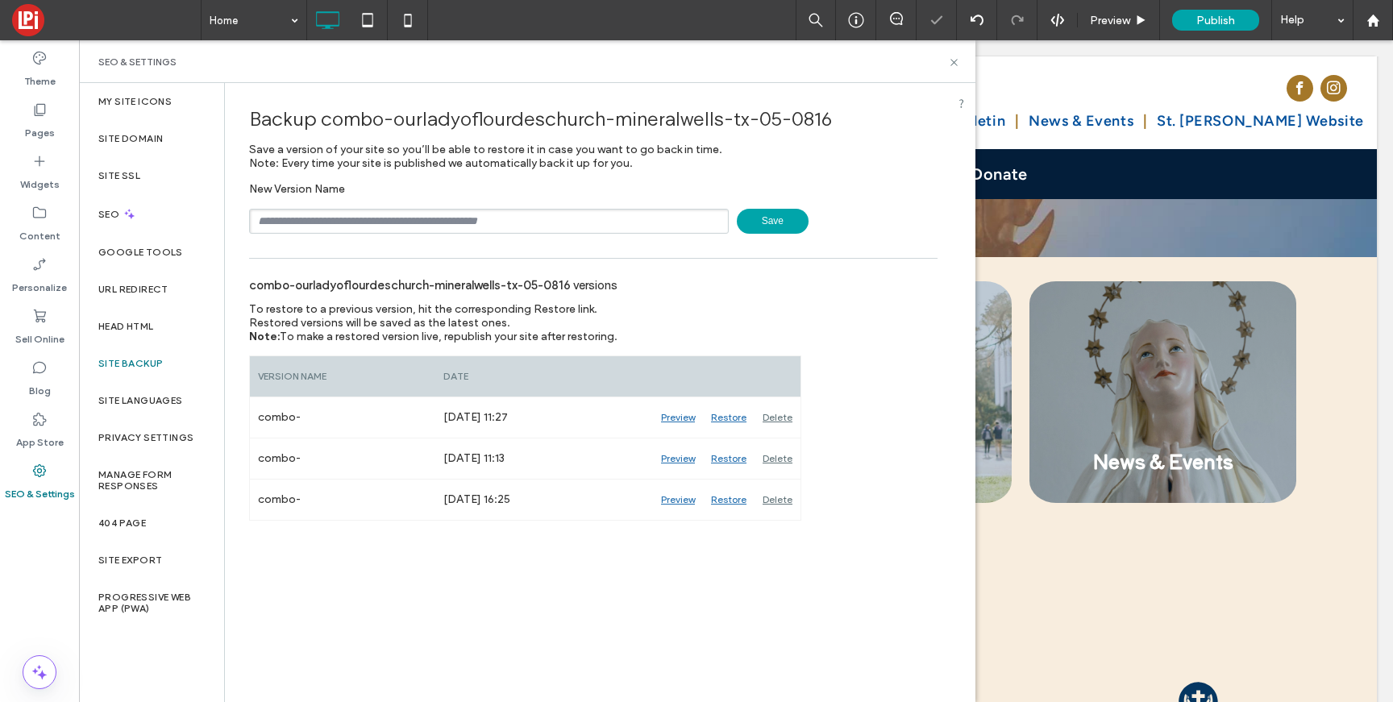
click at [773, 219] on span "Save" at bounding box center [773, 221] width 72 height 25
click at [1373, 23] on icon at bounding box center [1373, 21] width 14 height 14
